Goal: Download file/media

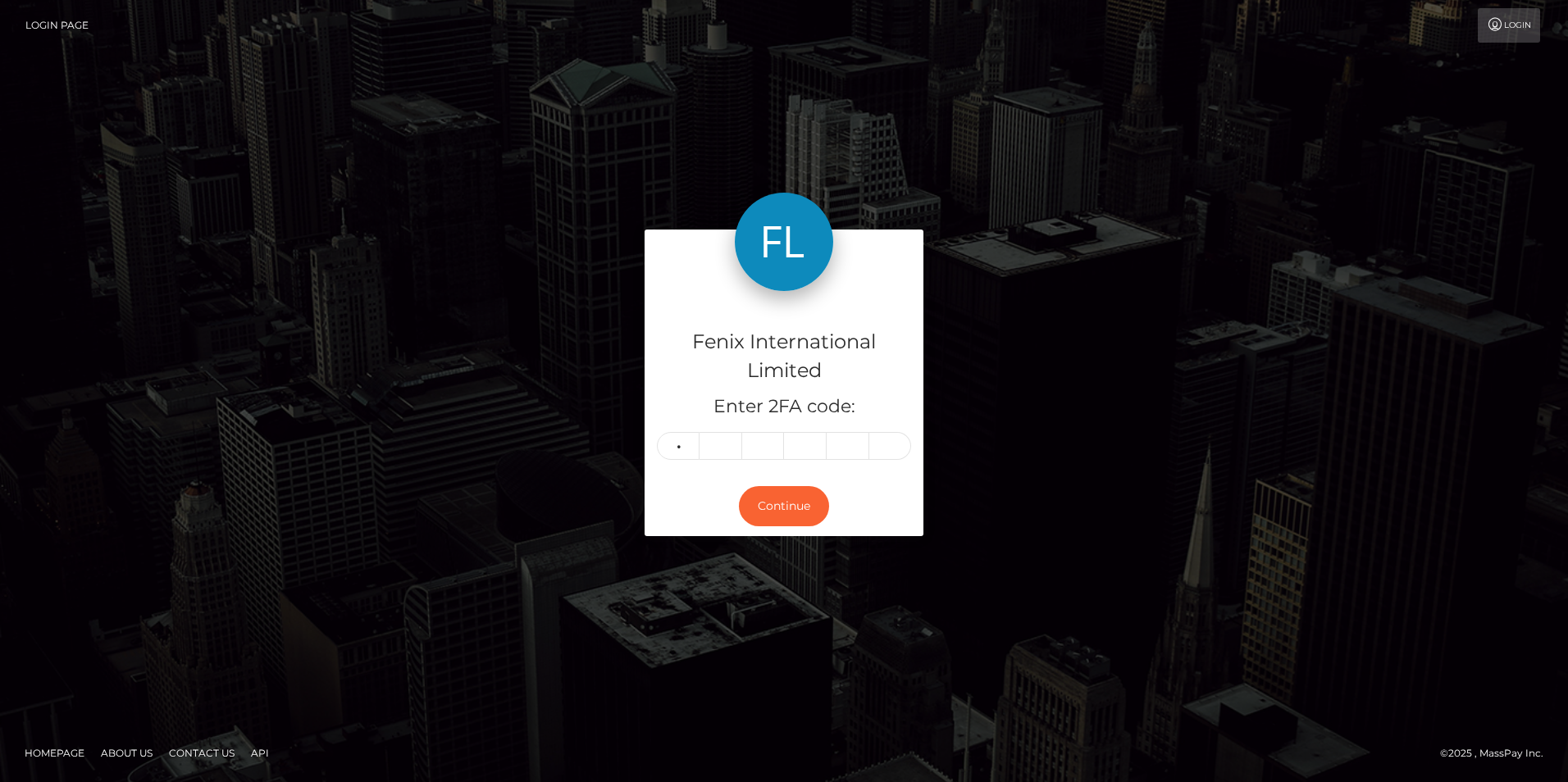
type input "4"
type input "6"
type input "0"
type input "4"
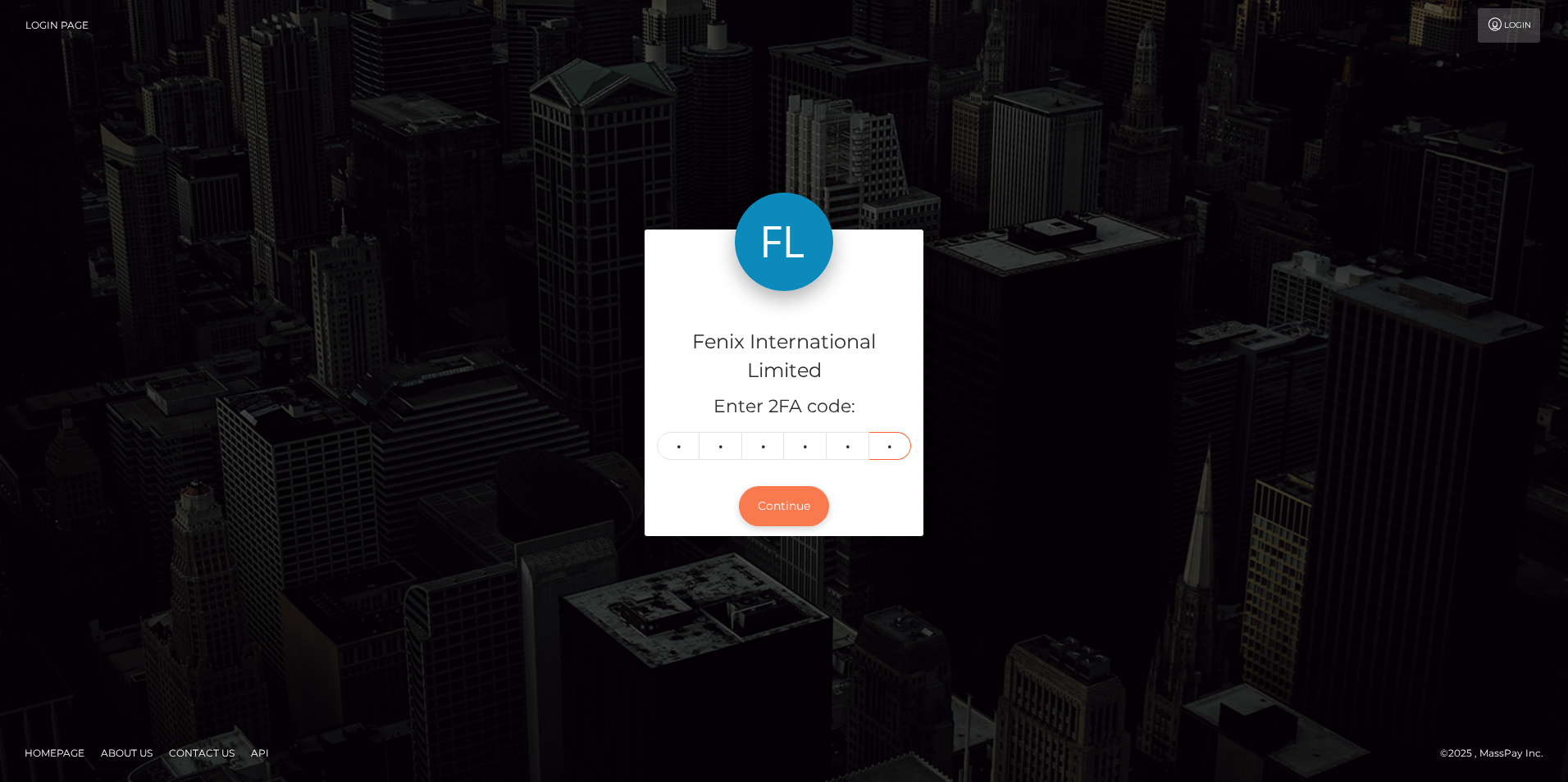
type input "5"
click at [786, 510] on button "Continue" at bounding box center [783, 507] width 90 height 40
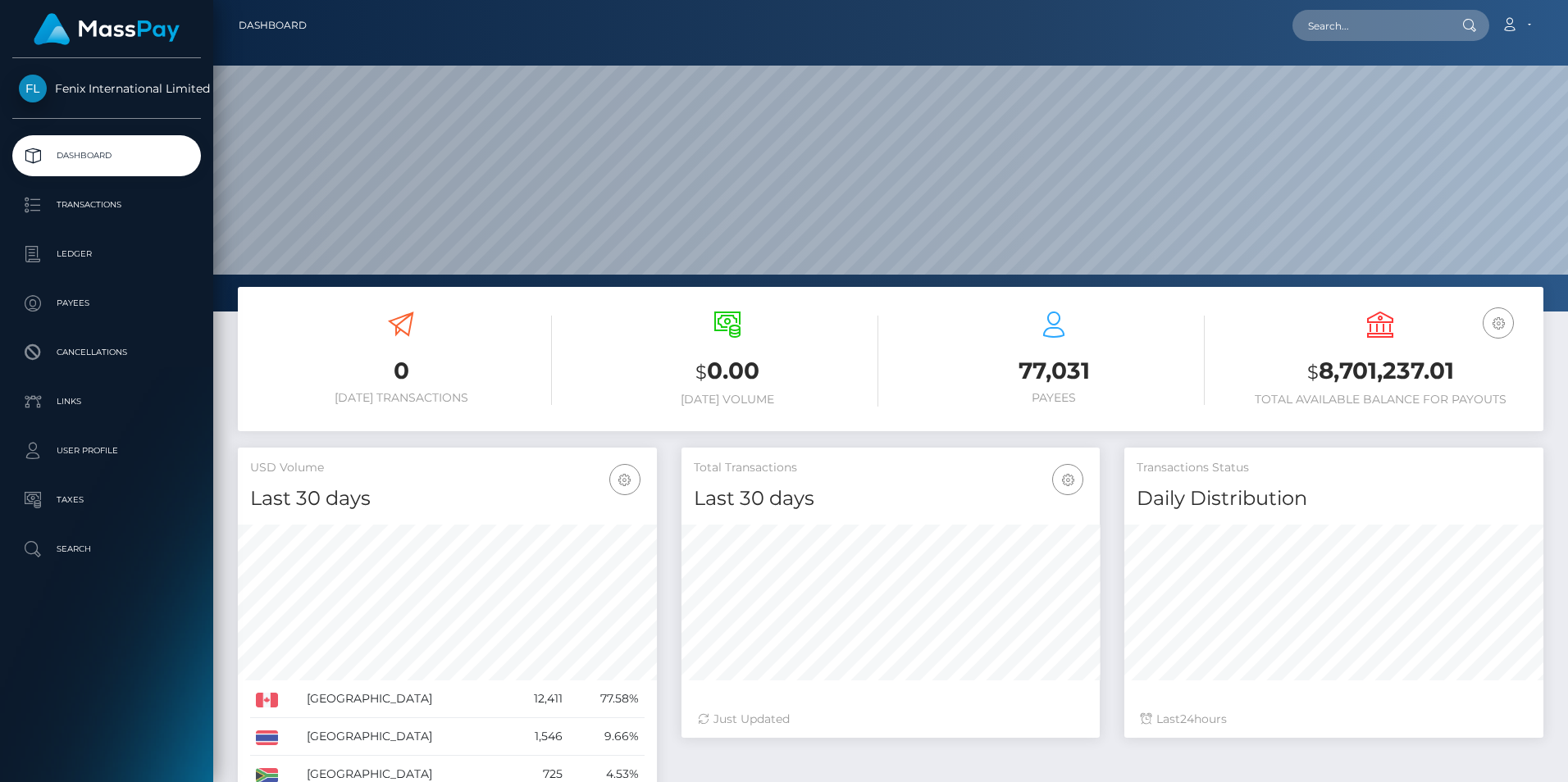
scroll to position [291, 418]
click at [99, 251] on p "Ledger" at bounding box center [106, 254] width 175 height 24
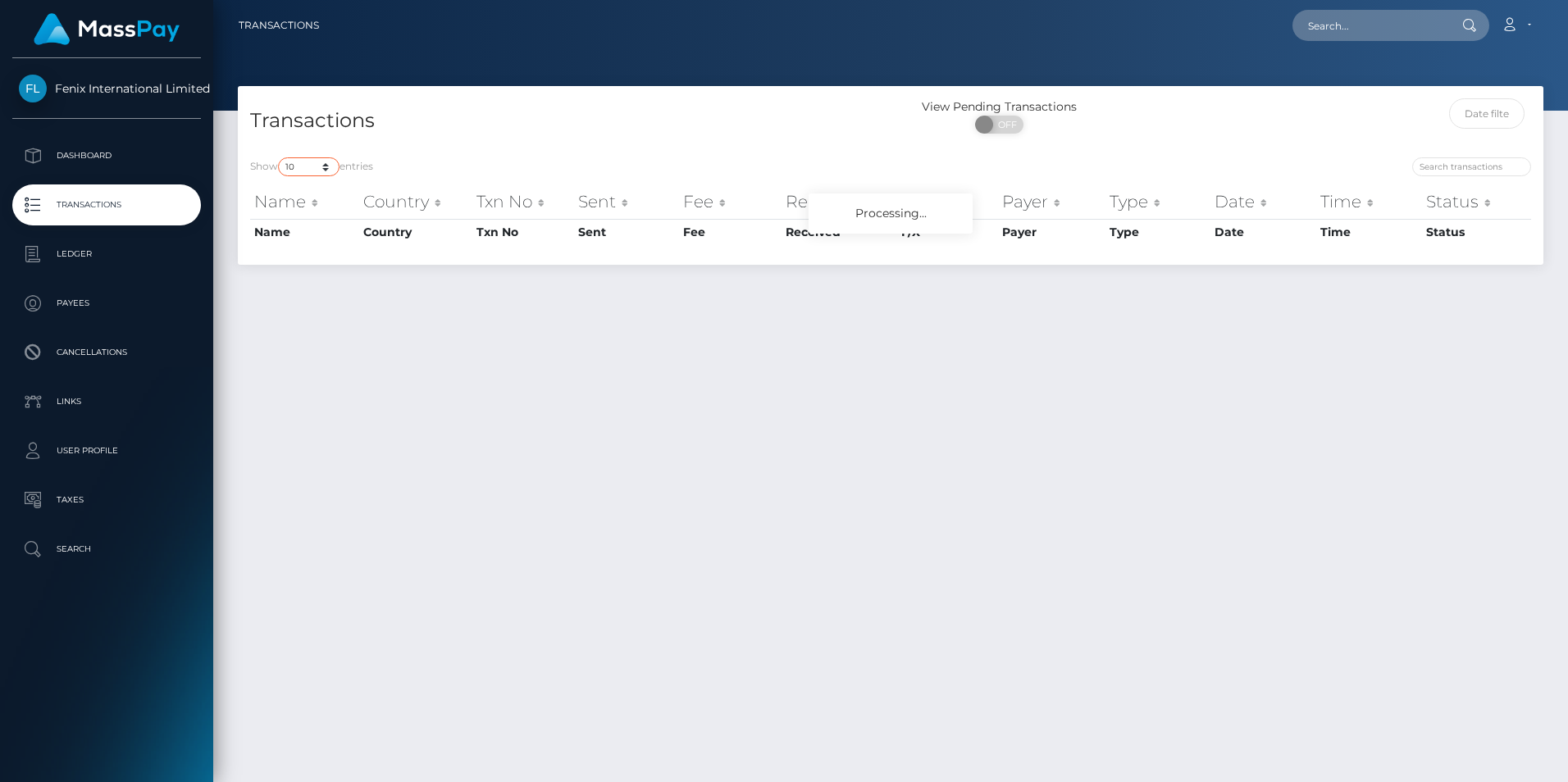
drag, startPoint x: 296, startPoint y: 167, endPoint x: 306, endPoint y: 171, distance: 10.8
click at [296, 167] on select "10 25 50 100 250 500 1,000 3,500" at bounding box center [309, 167] width 62 height 19
select select "3500"
click at [280, 158] on select "10 25 50 100 250 500 1,000 3,500" at bounding box center [309, 167] width 62 height 19
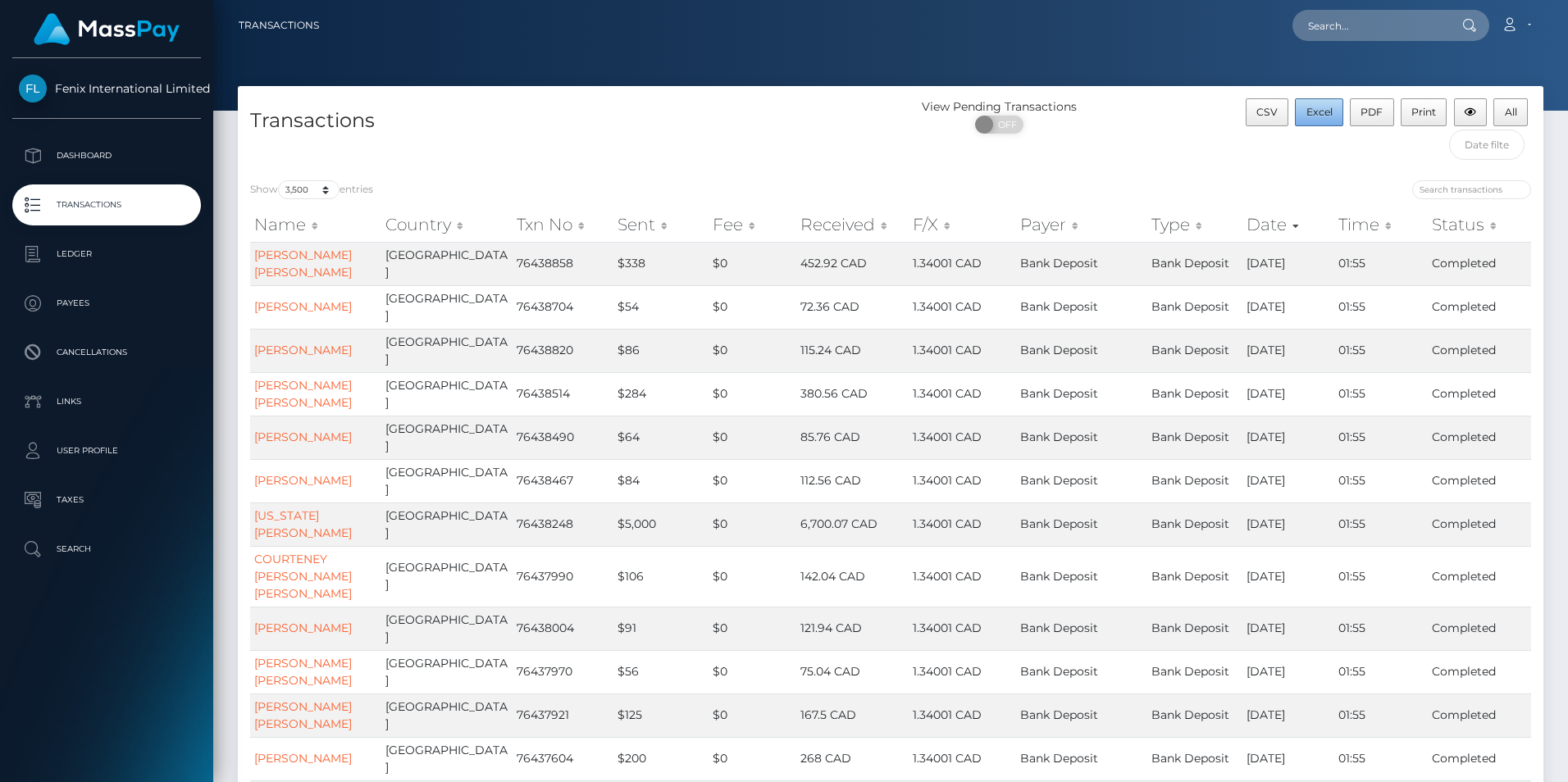
drag, startPoint x: 1322, startPoint y: 111, endPoint x: 1567, endPoint y: 180, distance: 254.5
click at [1322, 111] on span "Excel" at bounding box center [1319, 112] width 26 height 12
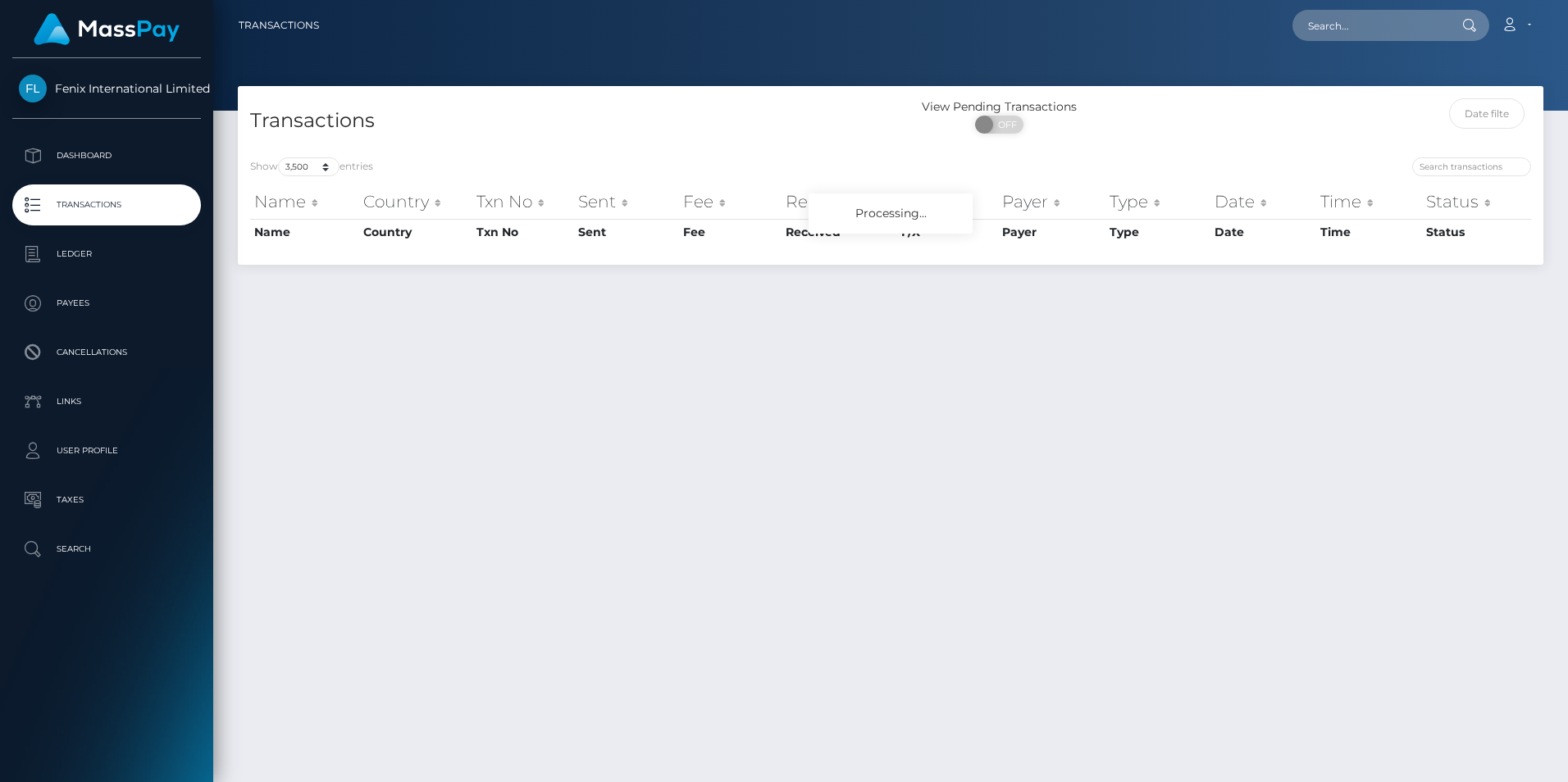
select select "3500"
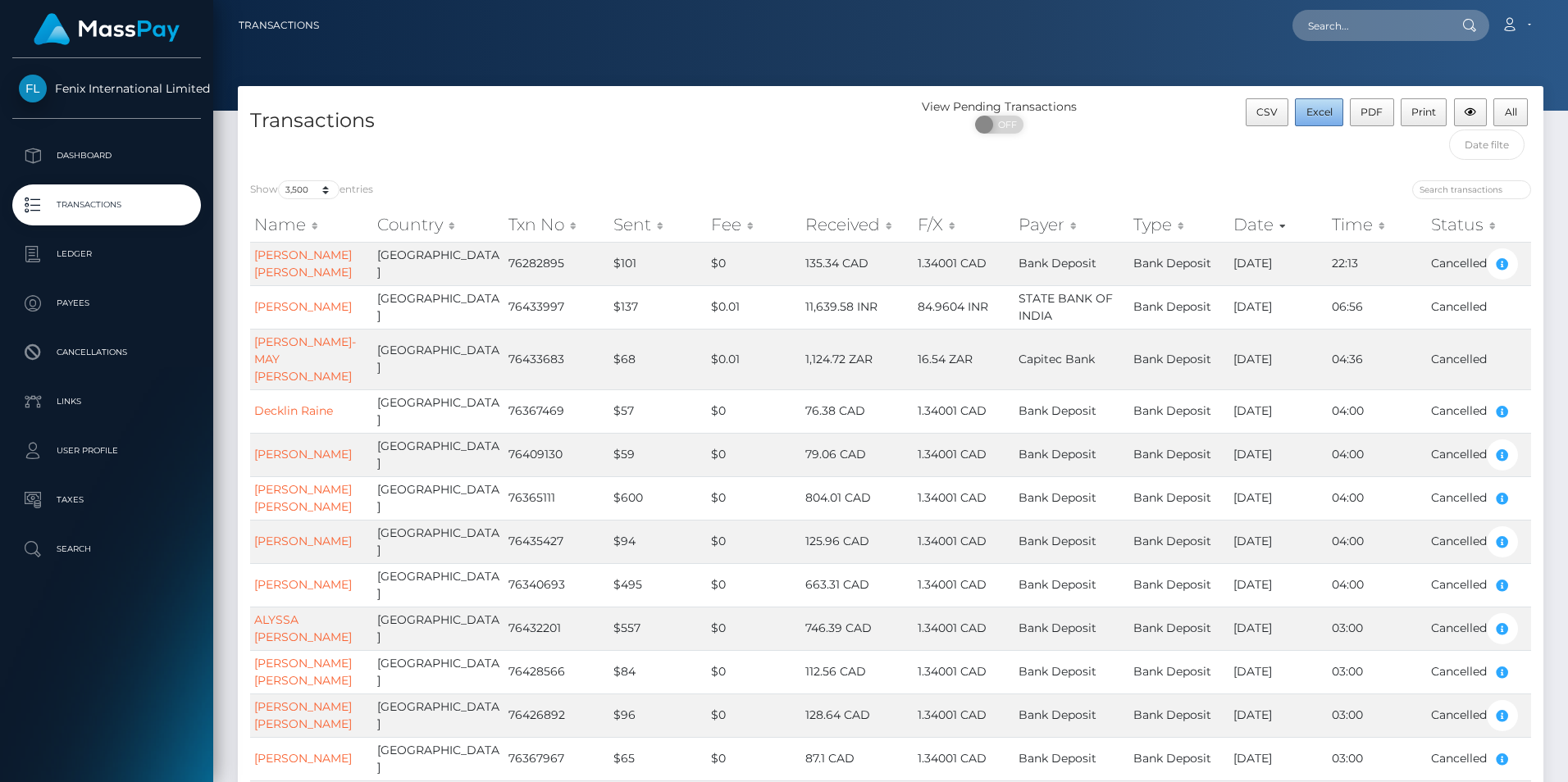
click at [1309, 112] on span "Excel" at bounding box center [1319, 112] width 26 height 12
